Goal: Transaction & Acquisition: Purchase product/service

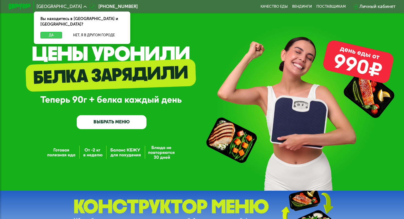
click at [47, 32] on button "Да" at bounding box center [51, 35] width 22 height 7
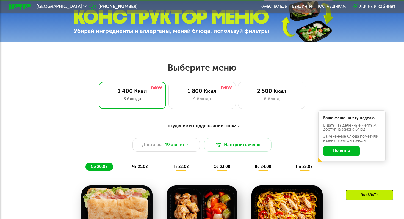
scroll to position [222, 0]
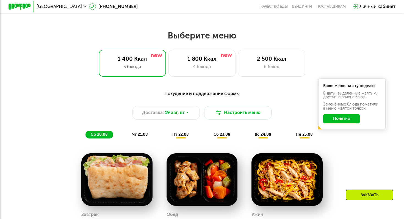
click at [345, 119] on button "Понятно" at bounding box center [341, 118] width 37 height 9
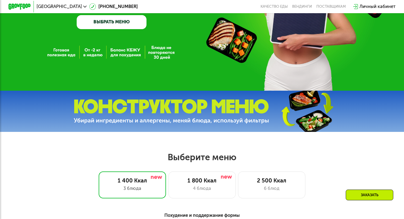
scroll to position [0, 0]
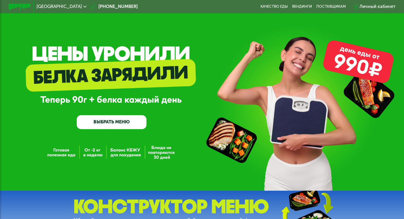
click at [106, 122] on link "ВЫБРАТЬ МЕНЮ" at bounding box center [112, 122] width 70 height 14
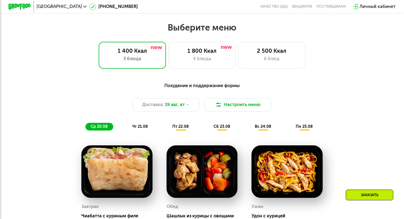
scroll to position [238, 0]
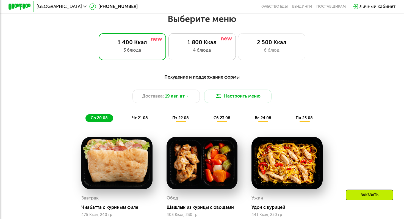
click at [212, 40] on div "1 800 Ккал" at bounding box center [202, 42] width 56 height 7
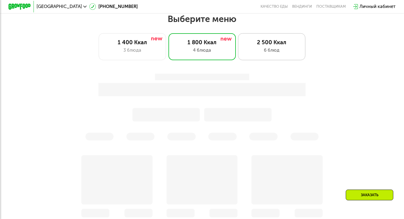
click at [272, 43] on div "2 500 Ккал" at bounding box center [272, 42] width 56 height 7
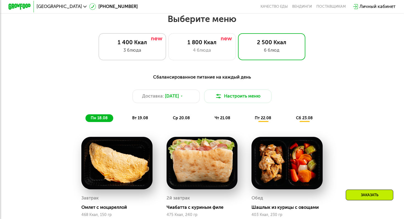
click at [159, 40] on img at bounding box center [156, 38] width 11 height 3
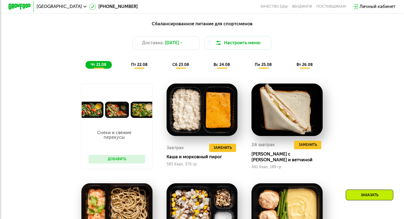
scroll to position [244, 0]
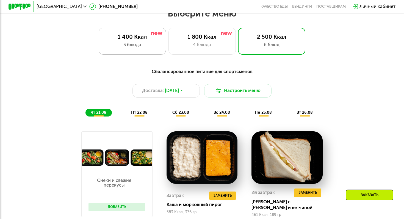
click at [159, 40] on div "1 400 Ккал" at bounding box center [133, 37] width 56 height 7
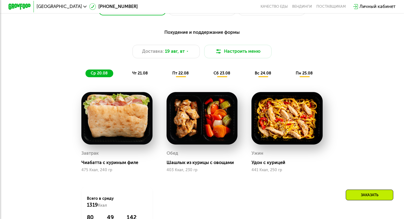
scroll to position [264, 0]
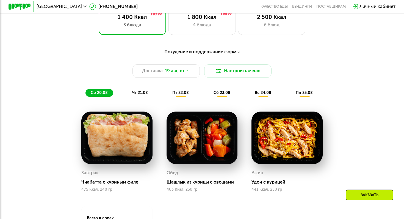
click at [144, 91] on span "чт 21.08" at bounding box center [140, 92] width 16 height 5
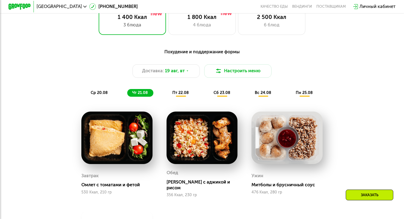
click at [176, 93] on span "пт 22.08" at bounding box center [180, 92] width 16 height 5
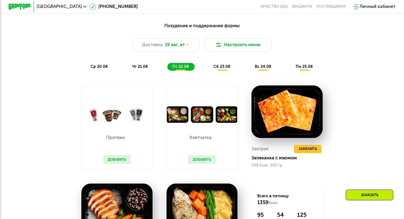
scroll to position [287, 0]
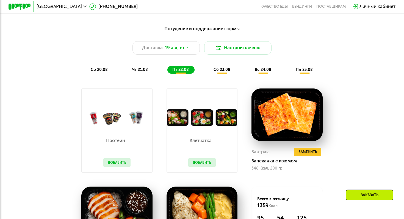
click at [250, 73] on div "сб 23.08" at bounding box center [263, 70] width 27 height 8
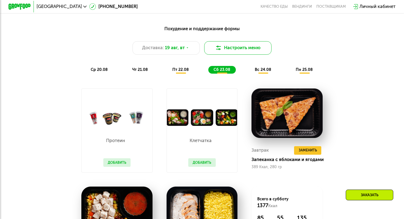
click at [235, 51] on button "Настроить меню" at bounding box center [237, 47] width 67 height 13
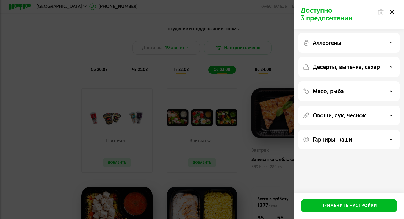
click at [393, 13] on use at bounding box center [392, 12] width 4 height 4
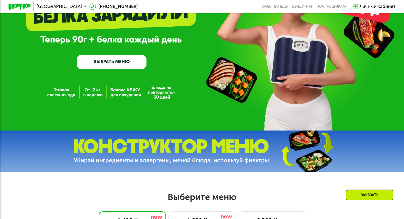
scroll to position [0, 0]
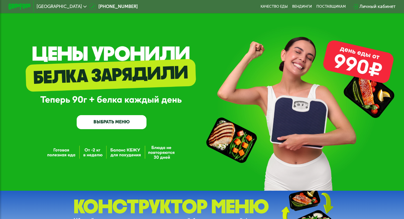
click at [96, 122] on link "ВЫБРАТЬ МЕНЮ" at bounding box center [112, 122] width 70 height 14
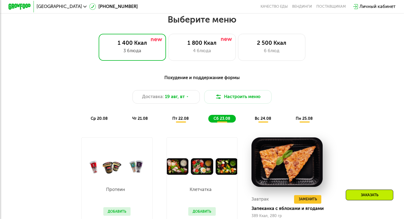
scroll to position [238, 0]
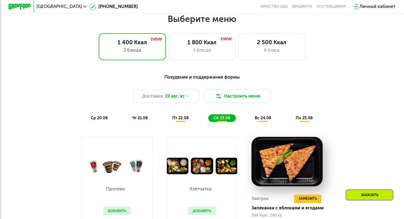
click at [236, 77] on div "Похудение и поддержание формы" at bounding box center [202, 77] width 332 height 7
click at [220, 107] on div "Похудение и поддержание формы Доставка: [DATE] Настроить меню ср 20.08 чт 21.08…" at bounding box center [202, 98] width 332 height 49
click at [223, 100] on button "Настроить меню" at bounding box center [237, 96] width 67 height 13
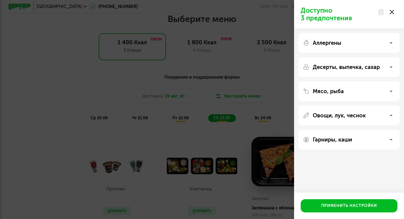
click at [369, 42] on div "Аллергены" at bounding box center [349, 43] width 92 height 7
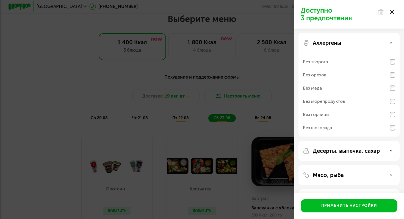
click at [369, 42] on div "Аллергены" at bounding box center [349, 43] width 92 height 7
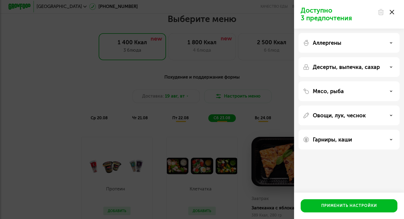
click at [353, 66] on p "Десерты, выпечка, сахар" at bounding box center [346, 67] width 67 height 7
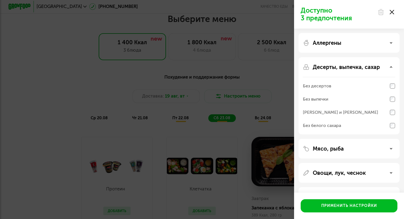
click at [349, 93] on div "Без десертов" at bounding box center [349, 99] width 92 height 13
click at [340, 106] on div "Без выпечки" at bounding box center [349, 112] width 92 height 13
click at [340, 66] on p "Десерты, выпечка, сахар" at bounding box center [346, 67] width 67 height 7
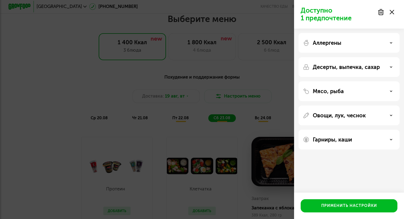
click at [323, 92] on p "Мясо, рыба" at bounding box center [328, 91] width 31 height 7
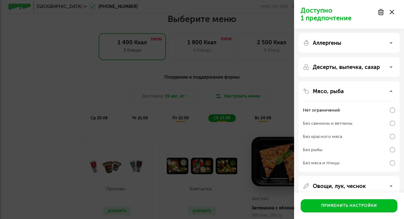
click at [323, 92] on p "Мясо, рыба" at bounding box center [328, 91] width 31 height 7
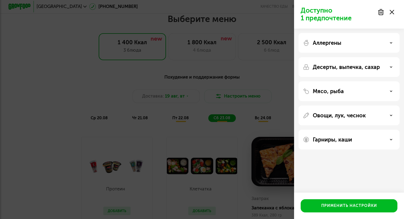
click at [325, 116] on p "Овощи, лук, чеснок" at bounding box center [339, 115] width 53 height 7
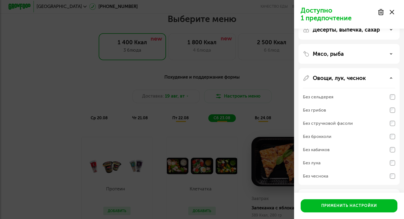
scroll to position [59, 0]
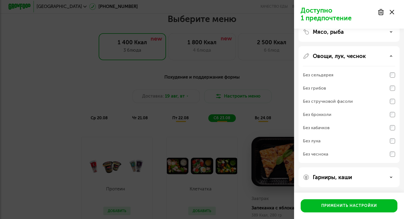
click at [323, 177] on p "Гарниры, каши" at bounding box center [332, 177] width 39 height 7
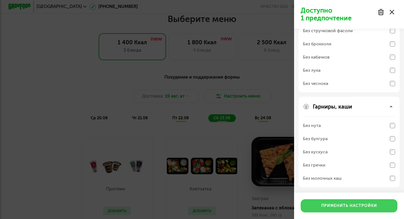
click at [356, 206] on div "Применить настройки" at bounding box center [349, 205] width 56 height 5
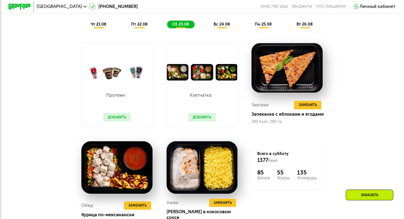
scroll to position [299, 0]
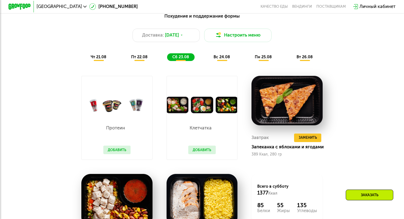
click at [112, 148] on button "Добавить" at bounding box center [116, 150] width 27 height 9
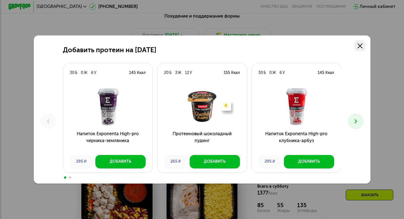
click at [360, 45] on use at bounding box center [360, 45] width 5 height 5
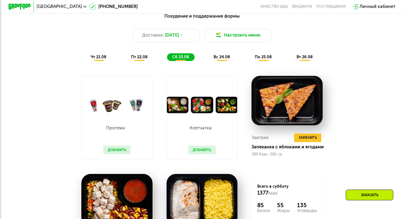
click at [167, 54] on div "пт 22.08" at bounding box center [180, 57] width 27 height 8
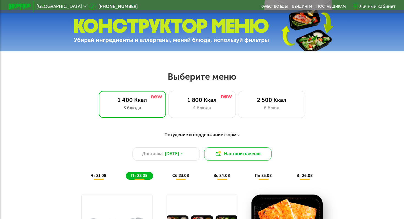
scroll to position [0, 0]
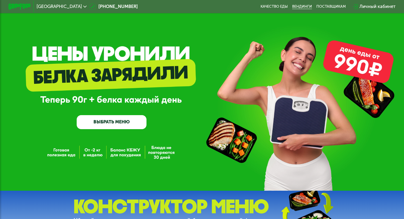
click at [301, 6] on link "Вендинги" at bounding box center [302, 6] width 20 height 4
